Goal: Task Accomplishment & Management: Use online tool/utility

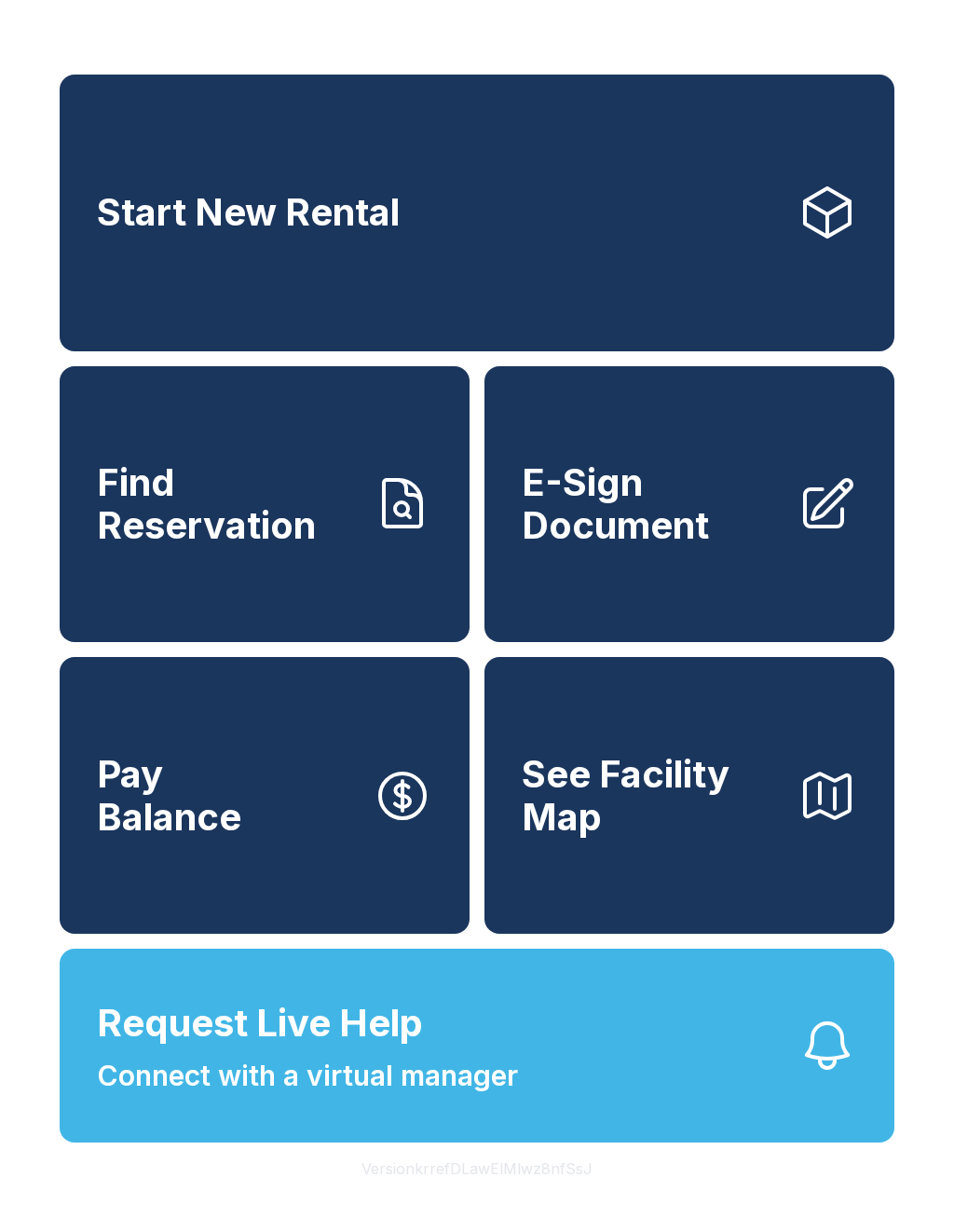
click at [705, 541] on span "E-Sign Document" at bounding box center [652, 504] width 261 height 85
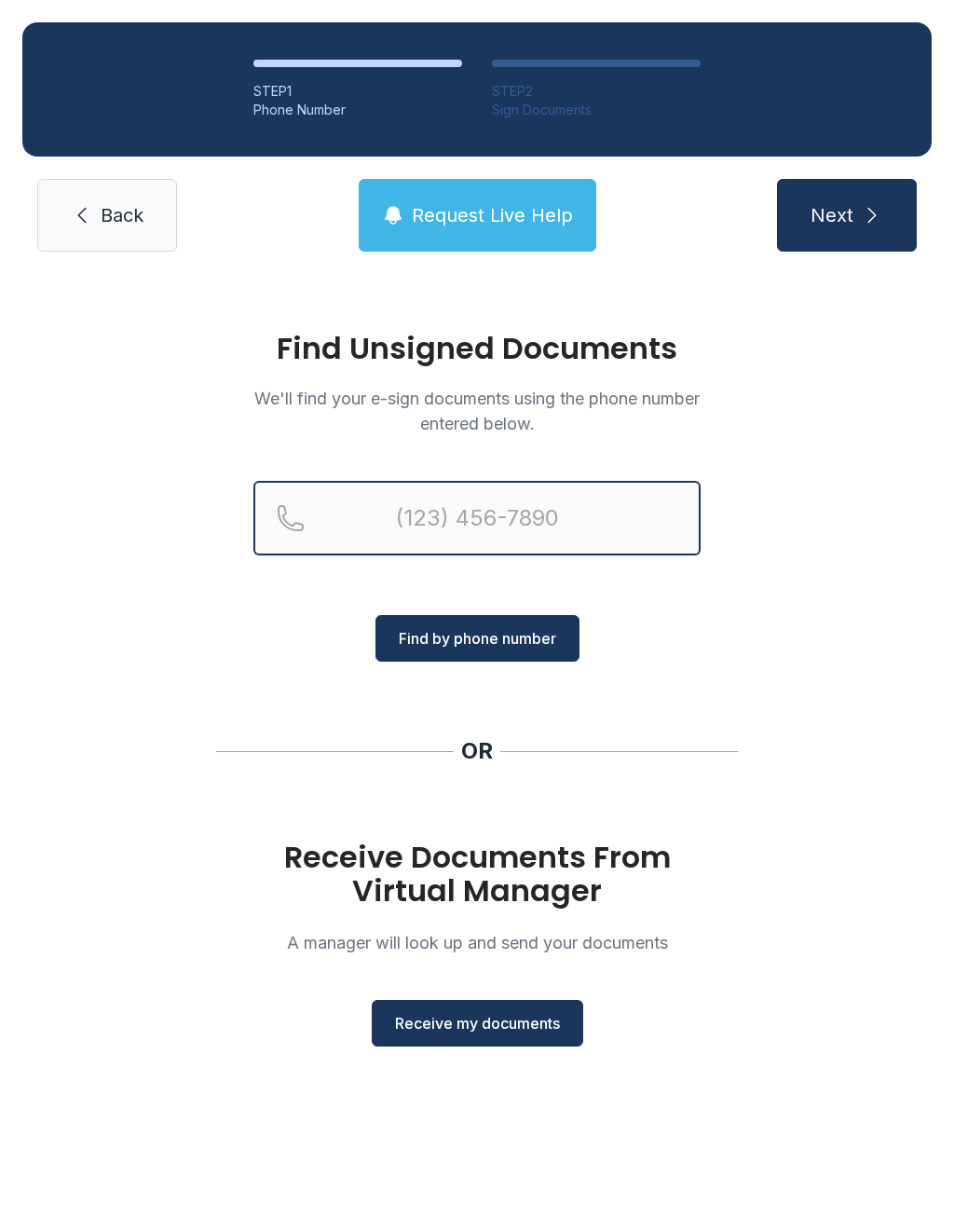
click at [479, 532] on input "Reservation phone number" at bounding box center [477, 518] width 447 height 75
type input "[PHONE_NUMBER]"
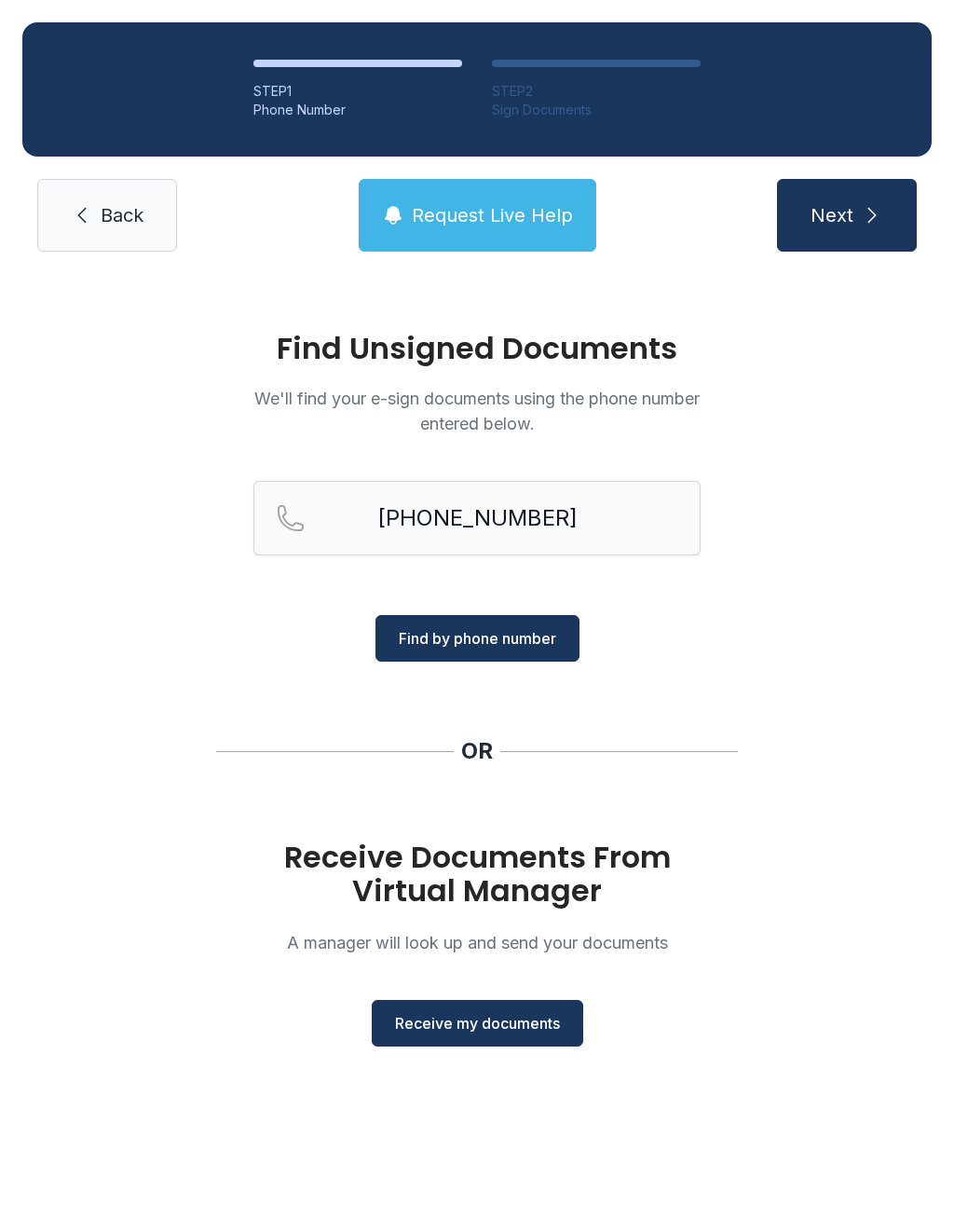
click at [502, 625] on button "Find by phone number" at bounding box center [477, 638] width 204 height 47
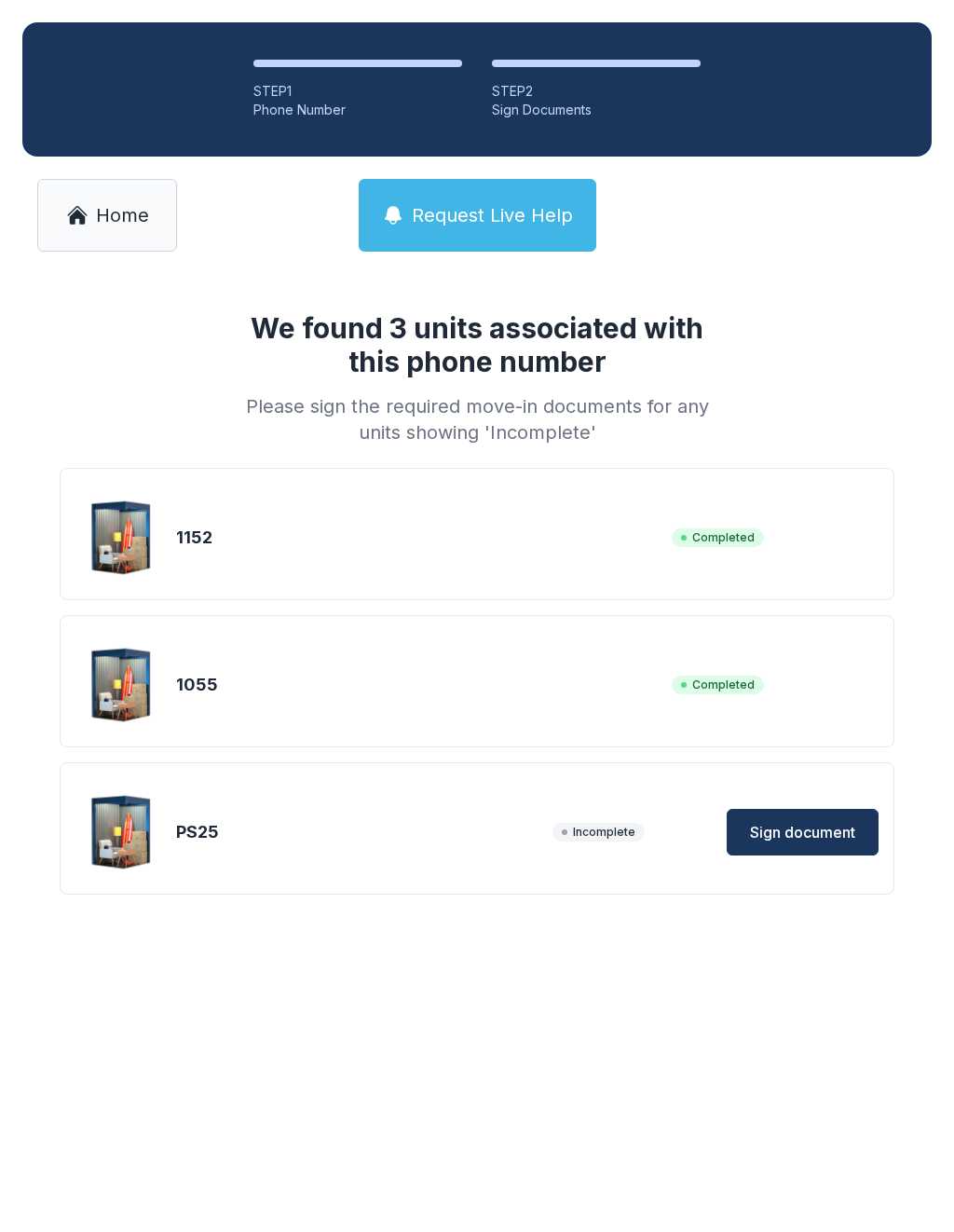
click at [796, 826] on span "Sign document" at bounding box center [803, 832] width 105 height 22
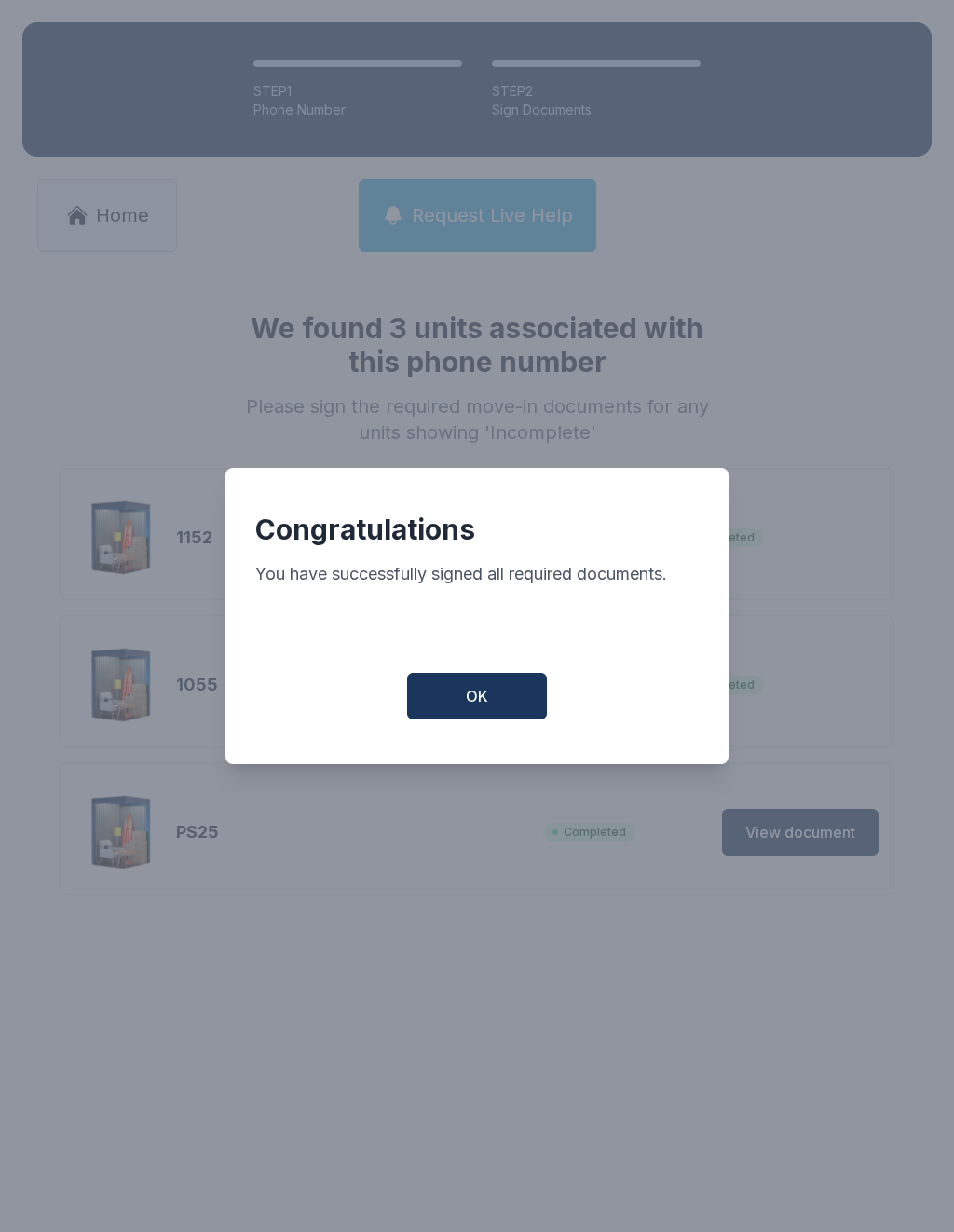
click at [474, 701] on span "OK" at bounding box center [476, 696] width 22 height 22
